Goal: Information Seeking & Learning: Learn about a topic

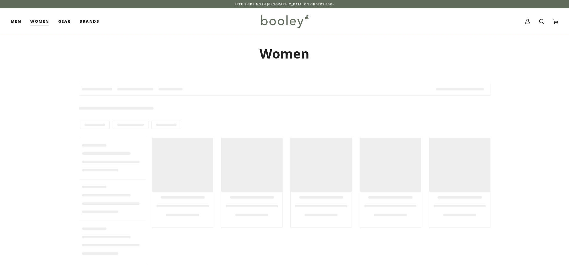
click at [276, 21] on img at bounding box center [284, 21] width 52 height 17
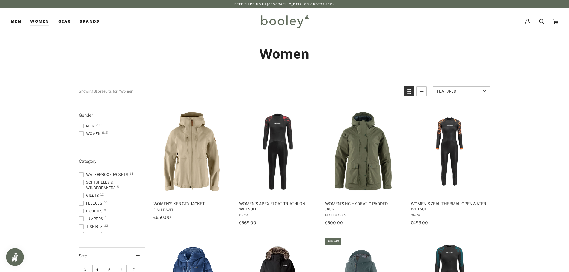
scroll to position [60, 0]
click at [81, 203] on span at bounding box center [81, 203] width 5 height 5
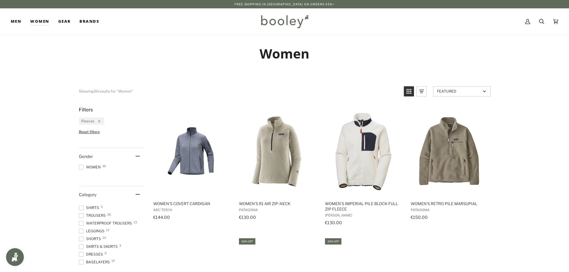
scroll to position [90, 0]
click at [80, 222] on span at bounding box center [81, 222] width 5 height 5
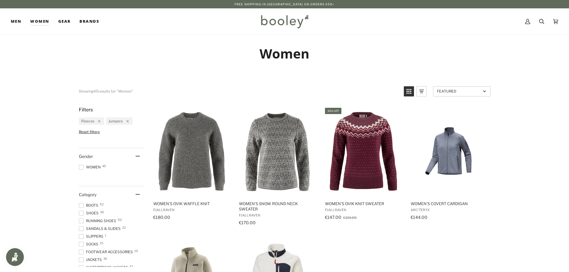
scroll to position [90, 0]
click at [81, 214] on span at bounding box center [81, 214] width 5 height 5
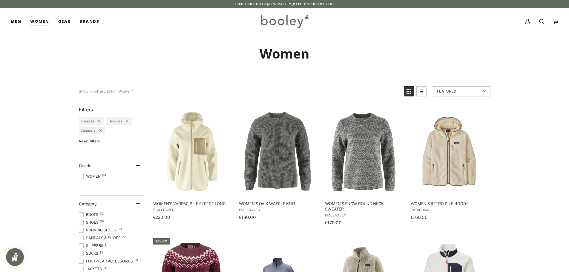
scroll to position [90, 0]
click at [80, 240] on span at bounding box center [81, 239] width 5 height 5
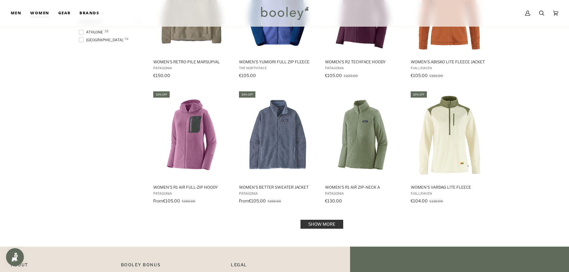
scroll to position [567, 0]
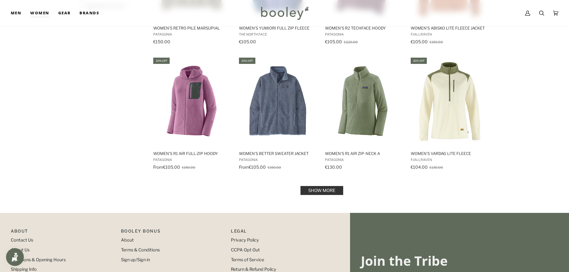
click at [329, 186] on link "Show more" at bounding box center [321, 190] width 43 height 9
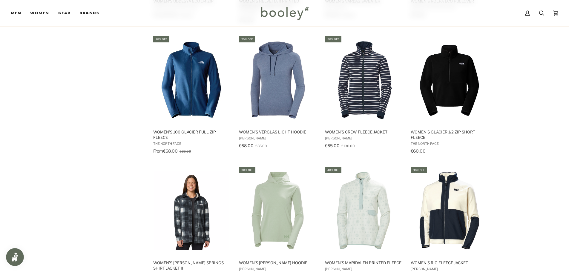
scroll to position [1164, 0]
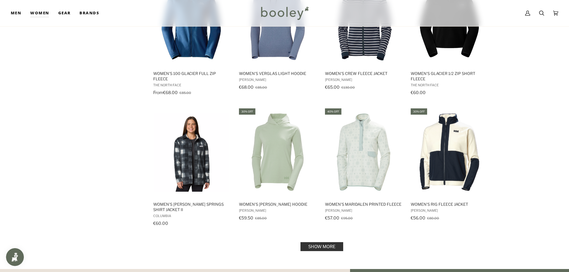
click at [325, 245] on link "Show more" at bounding box center [321, 246] width 43 height 9
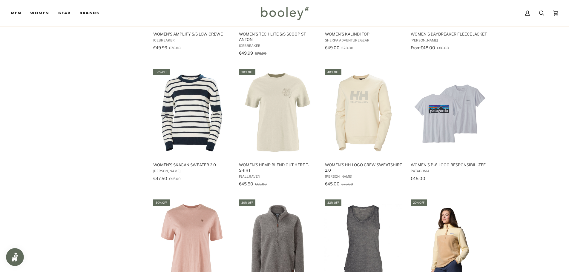
scroll to position [1821, 0]
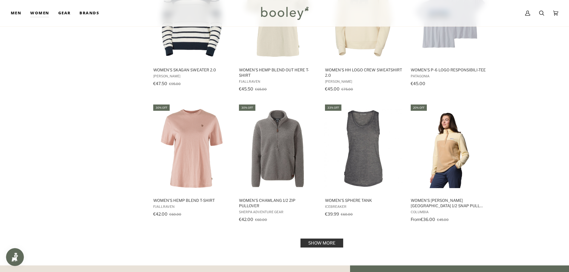
click at [326, 242] on link "Show more" at bounding box center [321, 242] width 43 height 9
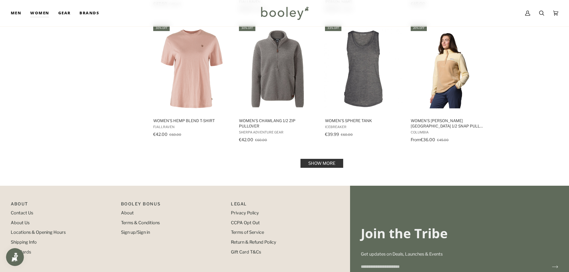
scroll to position [1901, 0]
click at [324, 162] on link "Show more" at bounding box center [321, 163] width 43 height 9
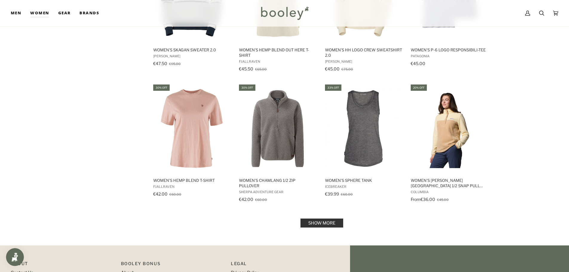
scroll to position [1841, 0]
click at [318, 221] on link "Show more" at bounding box center [321, 222] width 43 height 9
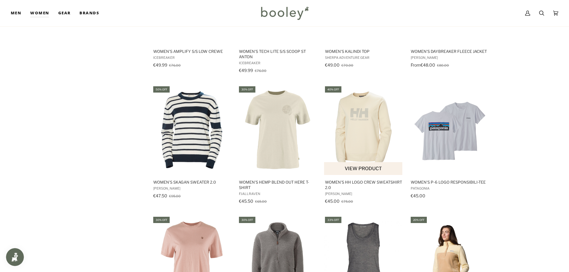
scroll to position [1662, 0]
